Goal: Task Accomplishment & Management: Use online tool/utility

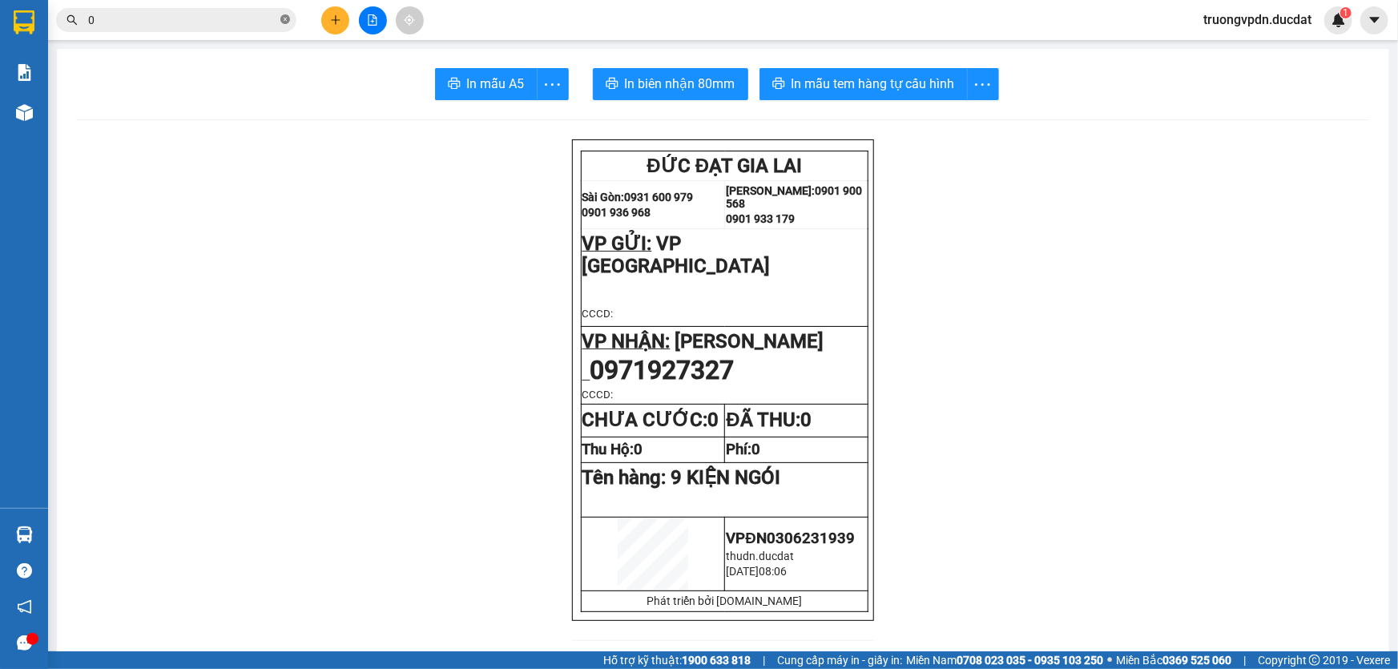
click at [289, 22] on icon "close-circle" at bounding box center [285, 19] width 10 height 10
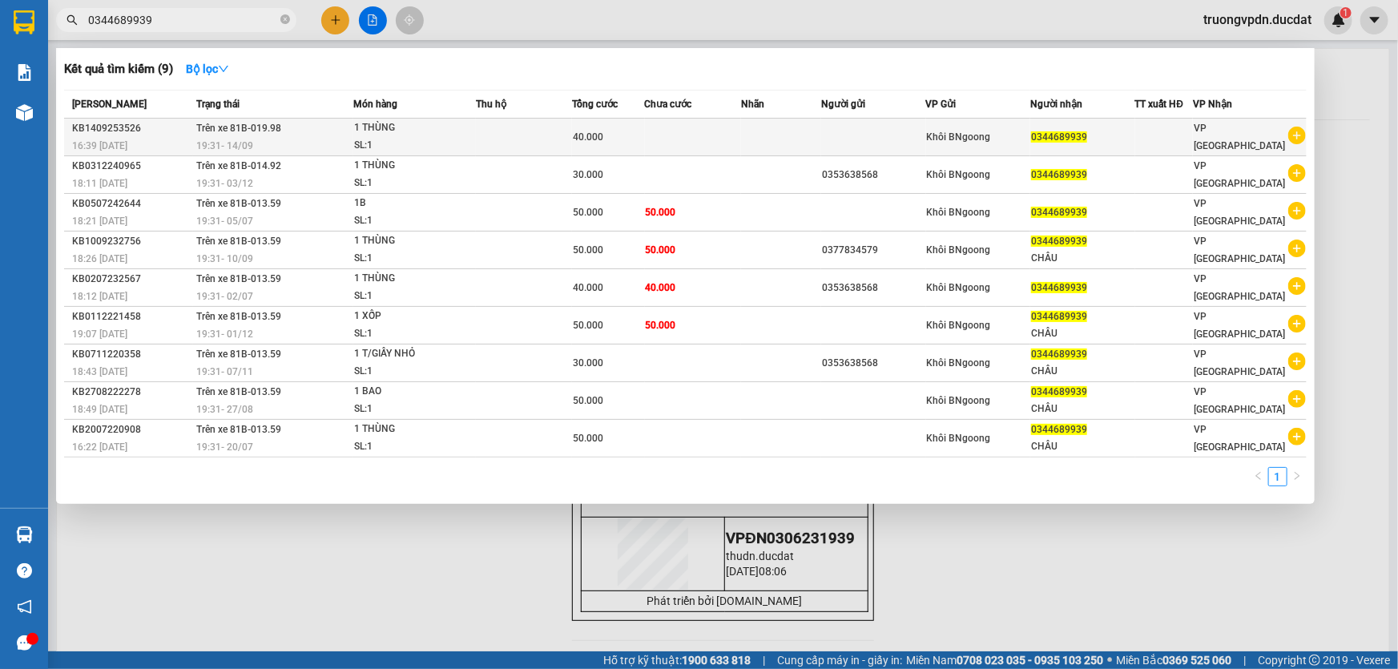
type input "0344689939"
click at [893, 144] on td at bounding box center [873, 138] width 104 height 38
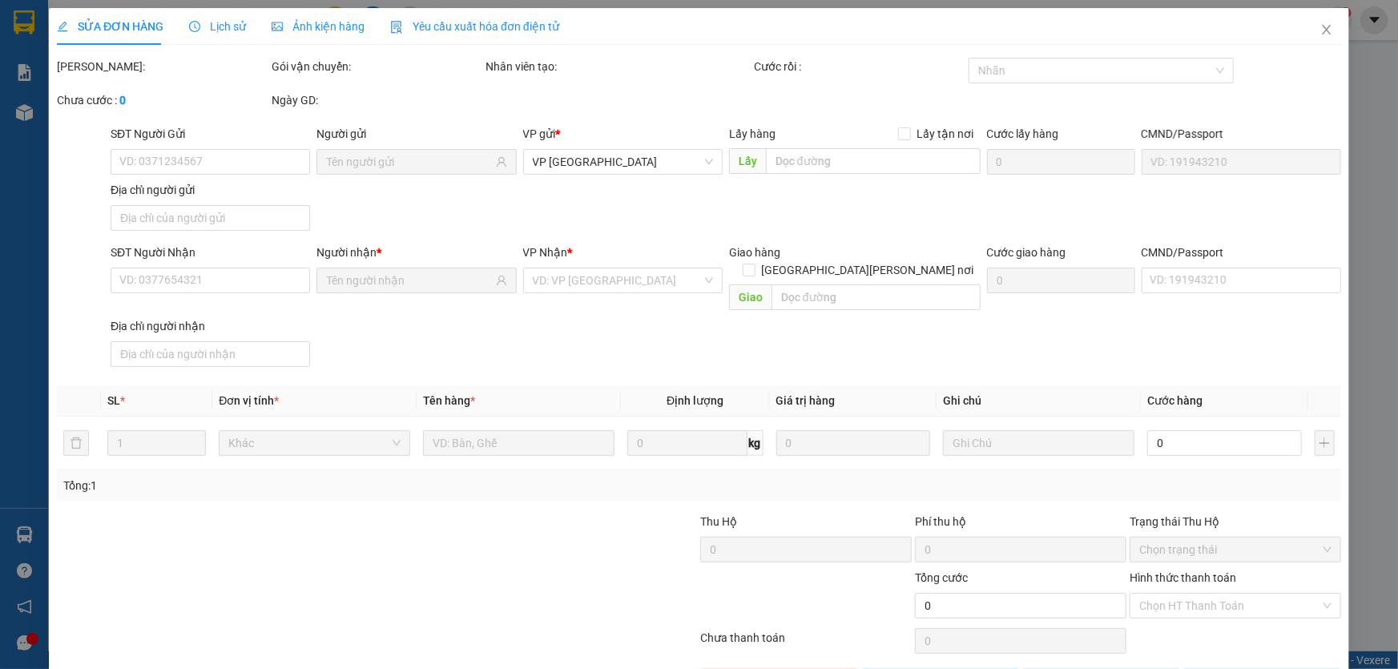
type input "0344689939"
type input "40.000"
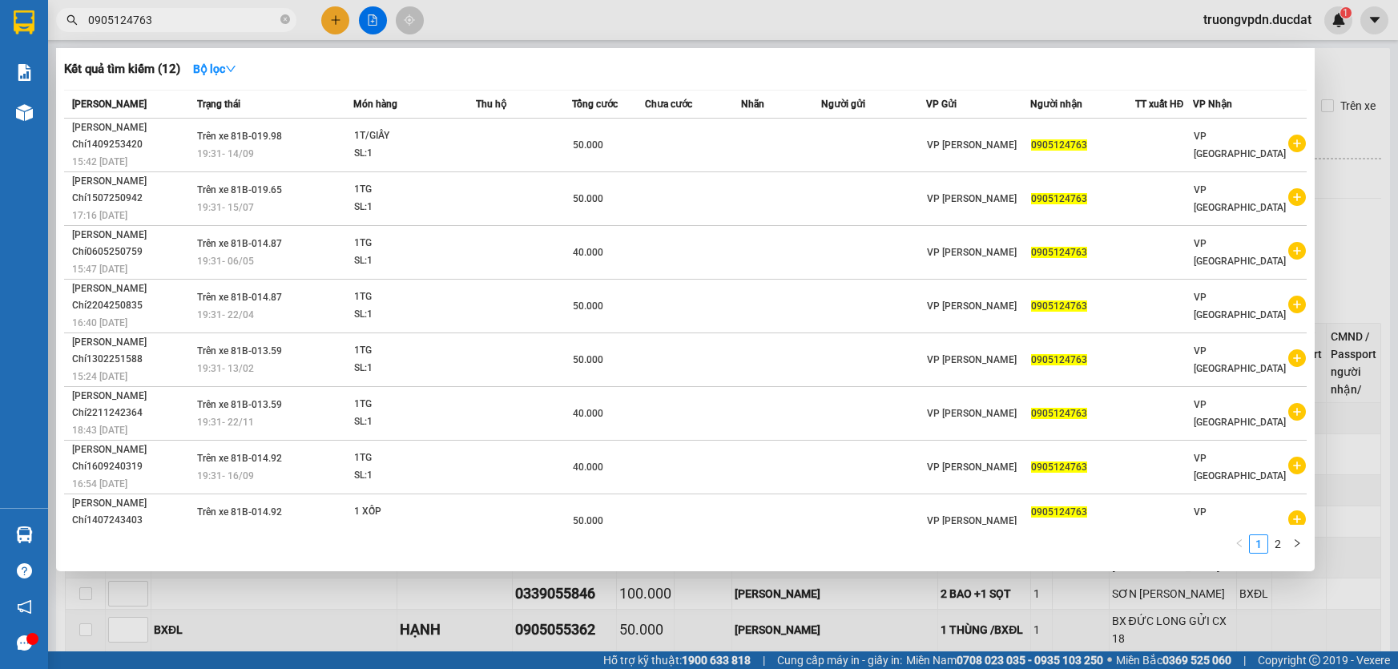
click at [799, 584] on div at bounding box center [699, 334] width 1398 height 669
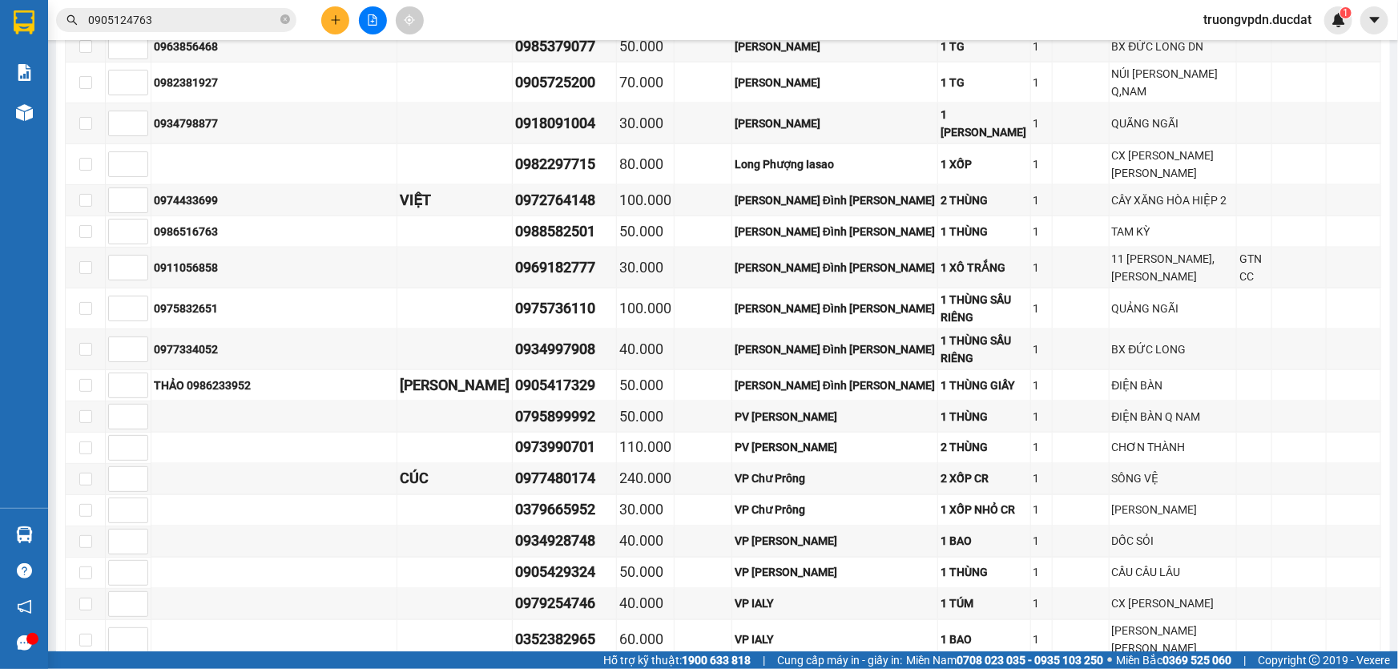
scroll to position [1150, 0]
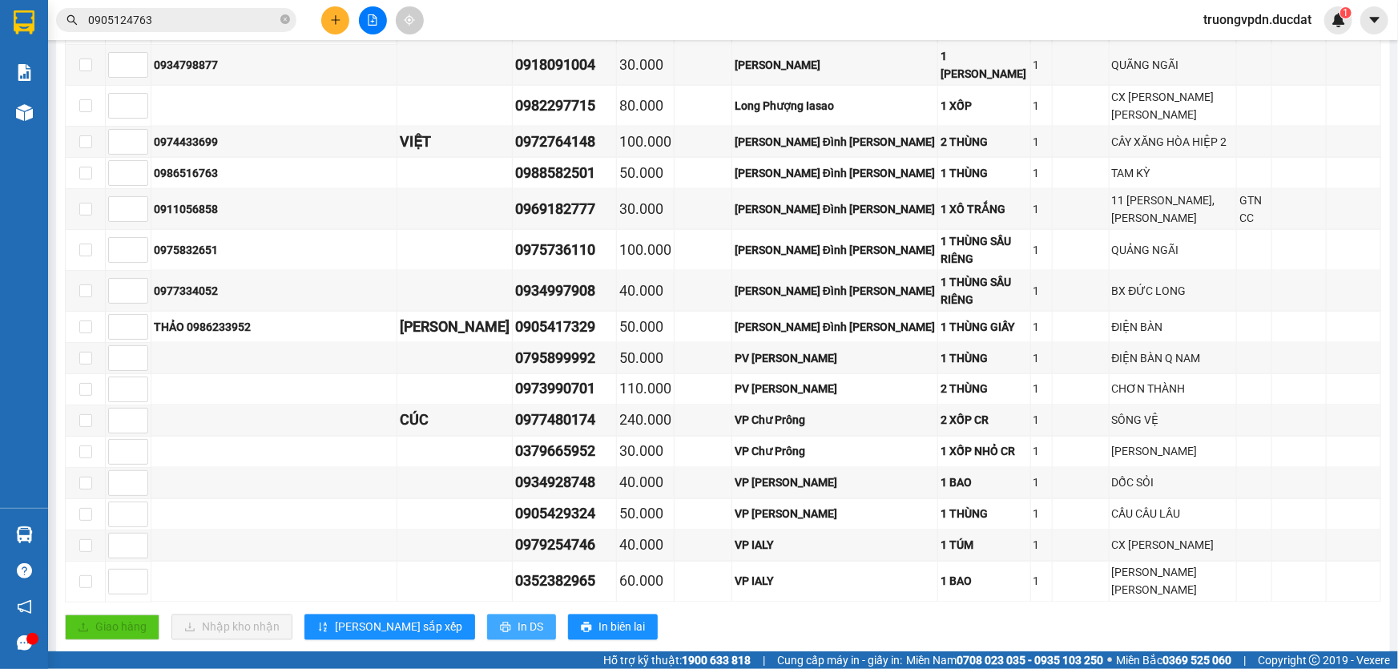
click at [518, 618] on span "In DS" at bounding box center [531, 627] width 26 height 18
